Goal: Task Accomplishment & Management: Manage account settings

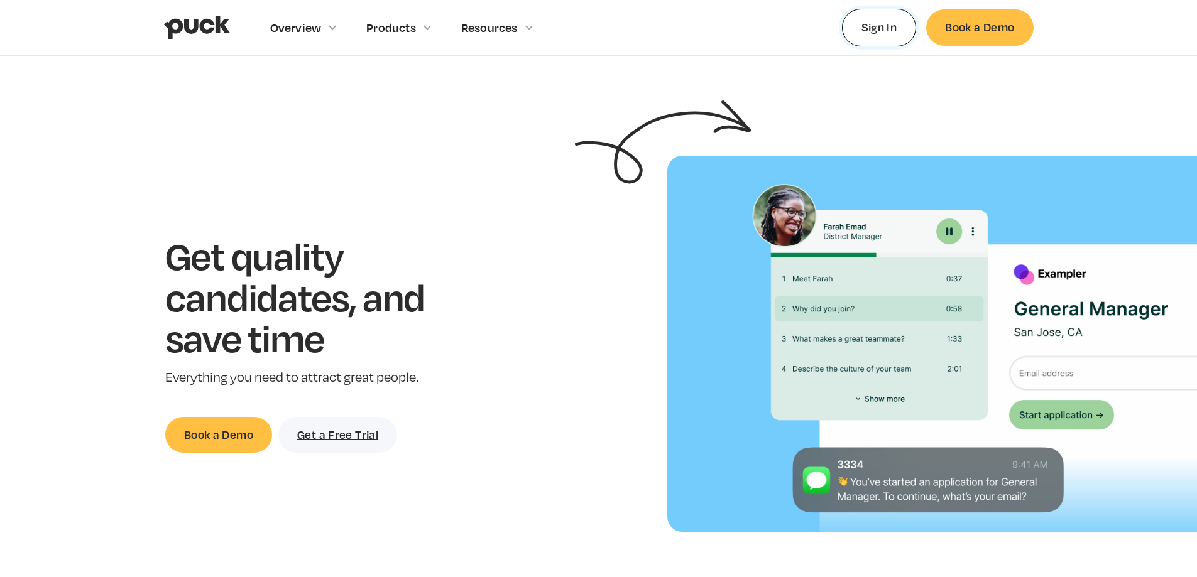
click at [871, 32] on link "Sign In" at bounding box center [879, 27] width 75 height 37
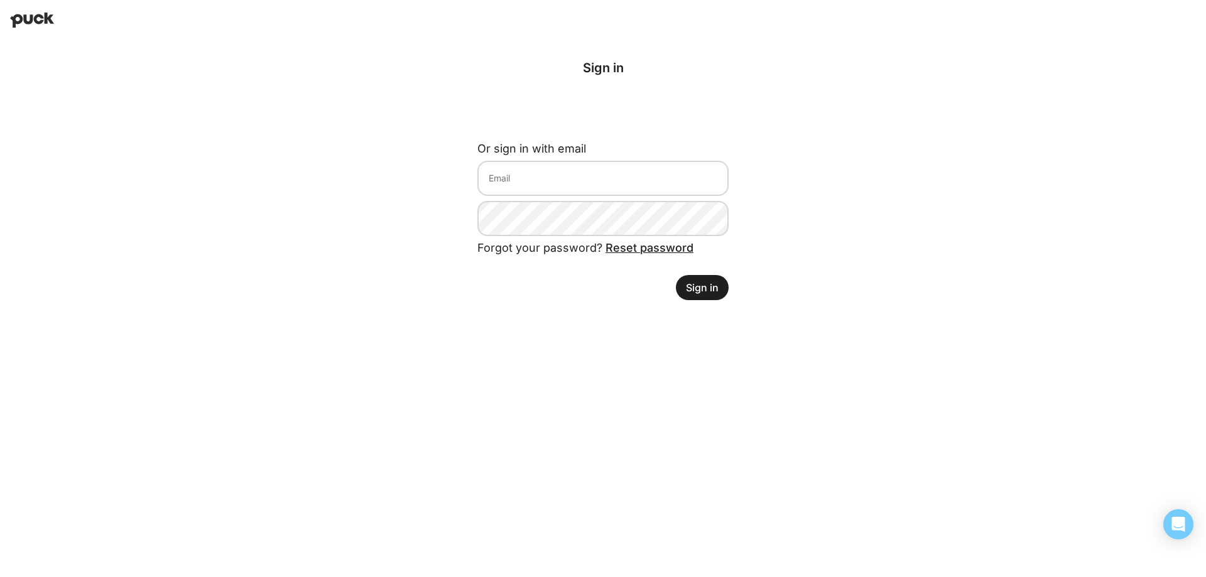
click at [706, 292] on button "Sign in" at bounding box center [702, 287] width 53 height 25
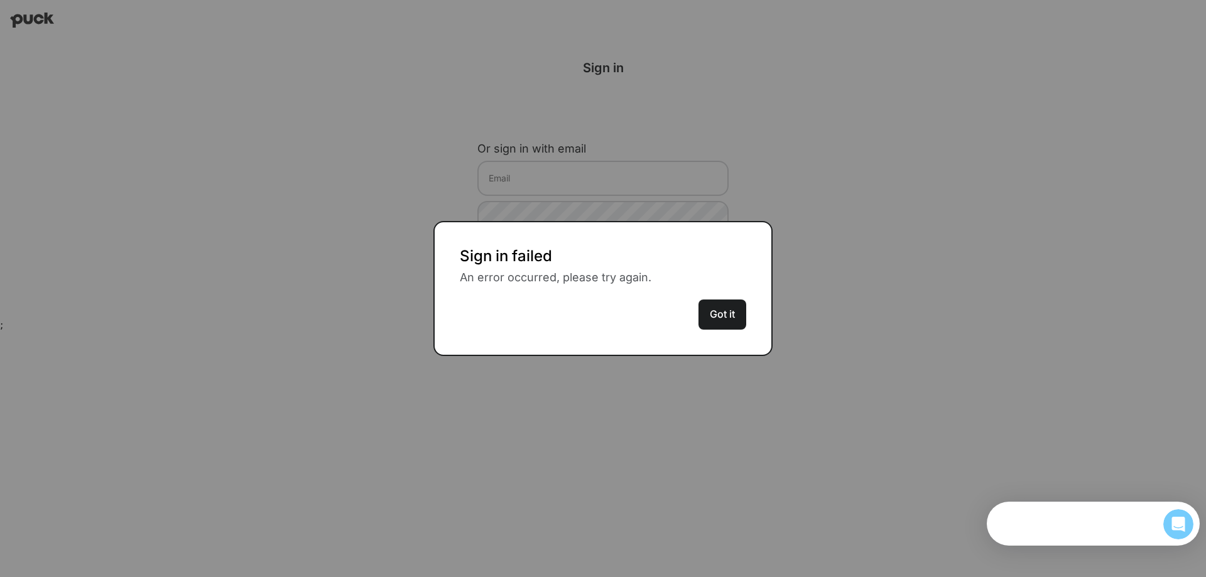
click at [710, 310] on button "Got it" at bounding box center [723, 315] width 48 height 30
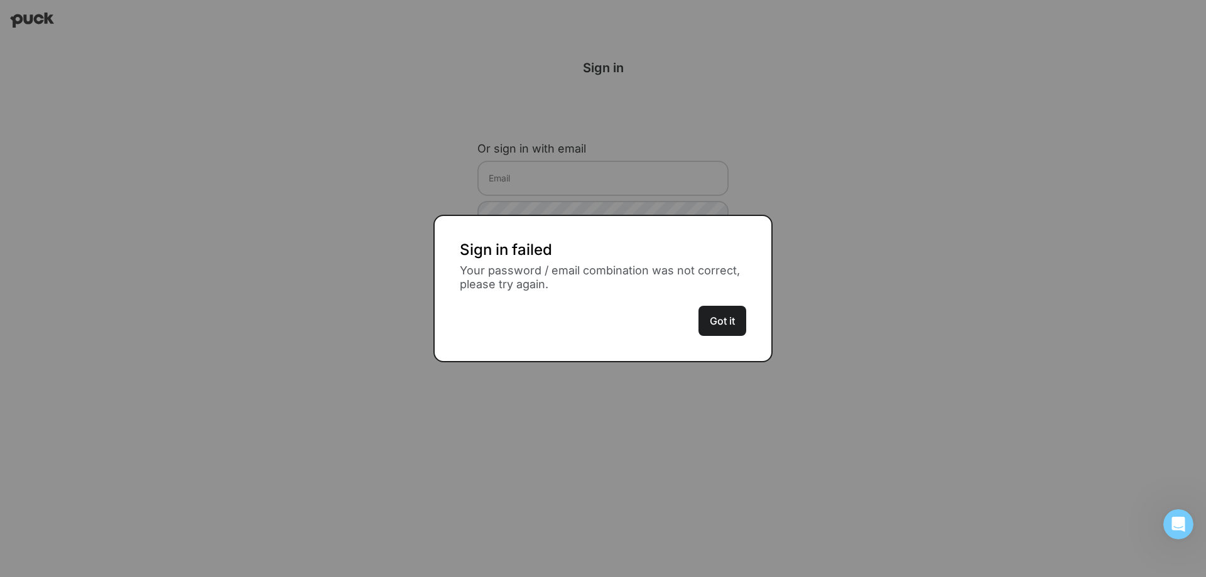
click at [735, 317] on button "Got it" at bounding box center [723, 321] width 48 height 30
